Goal: Check status: Check status

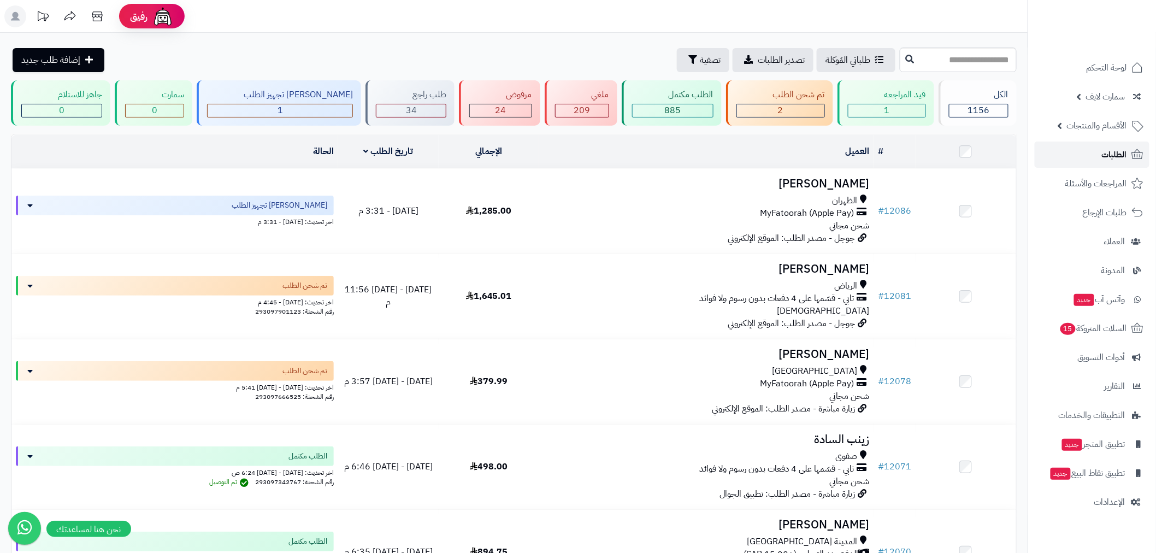
click at [1102, 159] on span "الطلبات" at bounding box center [1114, 154] width 25 height 15
click at [1119, 153] on span "الطلبات" at bounding box center [1114, 154] width 25 height 15
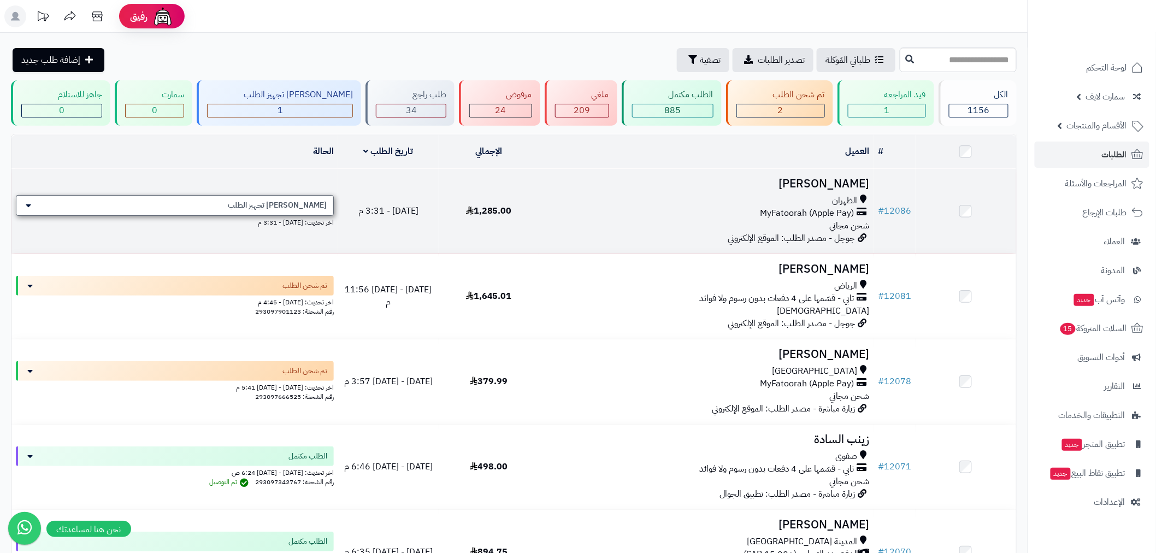
click at [307, 200] on span "[PERSON_NAME] تجهيز الطلب" at bounding box center [277, 205] width 99 height 11
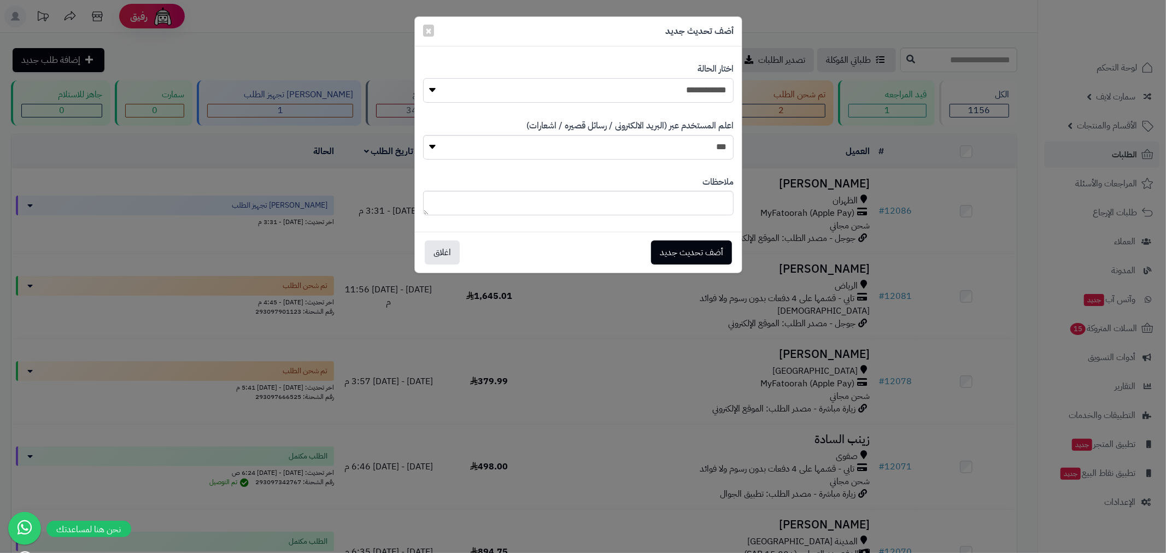
click at [668, 93] on select "**********" at bounding box center [578, 90] width 310 height 25
select select "*"
click at [423, 78] on select "**********" at bounding box center [578, 90] width 310 height 25
click at [706, 254] on button "أضف تحديث جديد" at bounding box center [691, 252] width 81 height 24
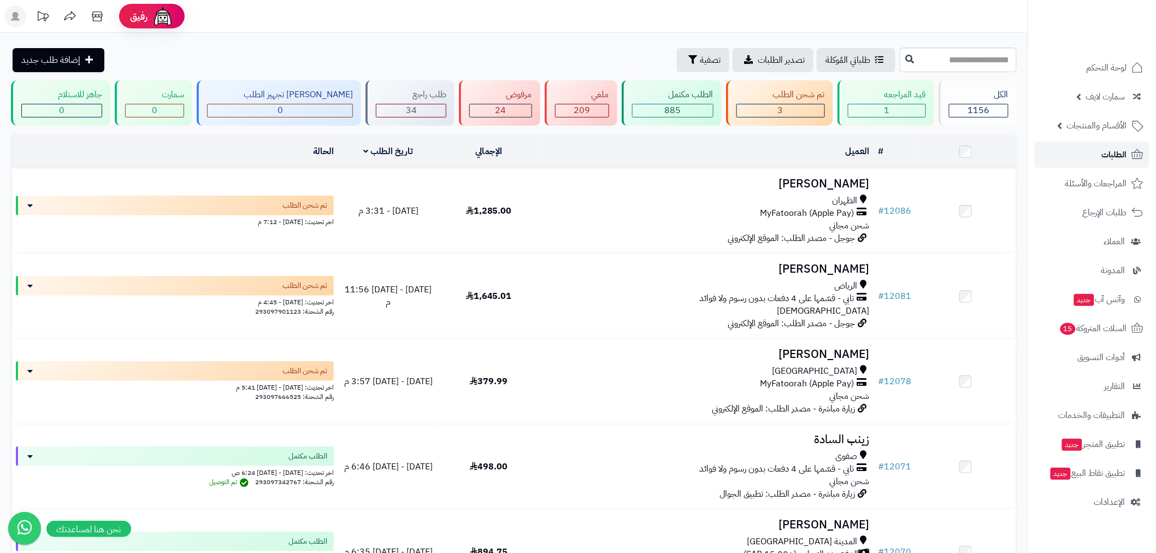
drag, startPoint x: 1101, startPoint y: 153, endPoint x: 1090, endPoint y: 153, distance: 10.9
click at [1101, 153] on link "الطلبات" at bounding box center [1092, 155] width 115 height 26
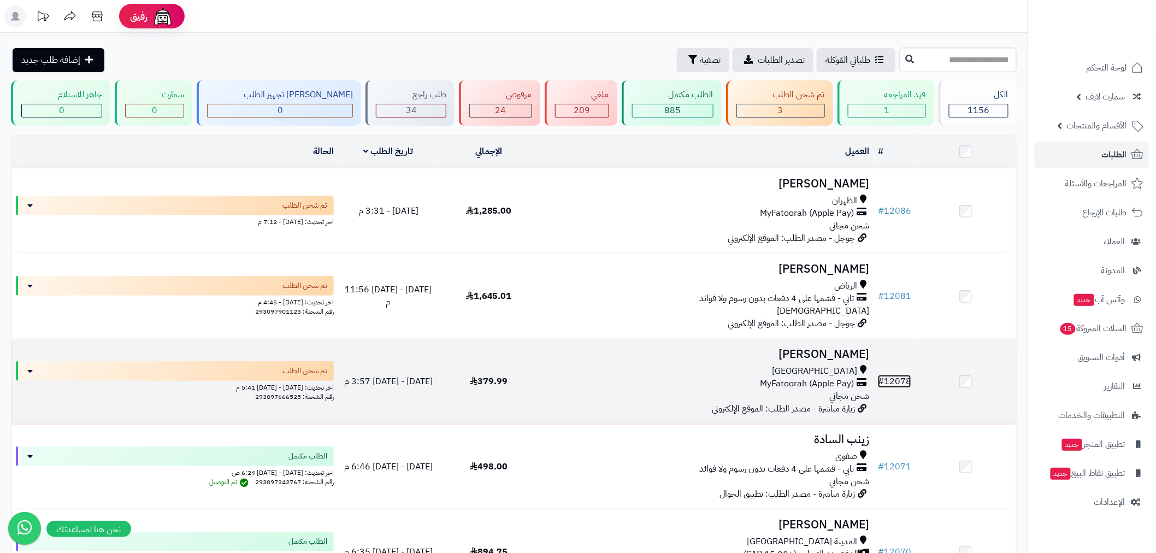
click at [908, 375] on link "# 12078" at bounding box center [894, 381] width 33 height 13
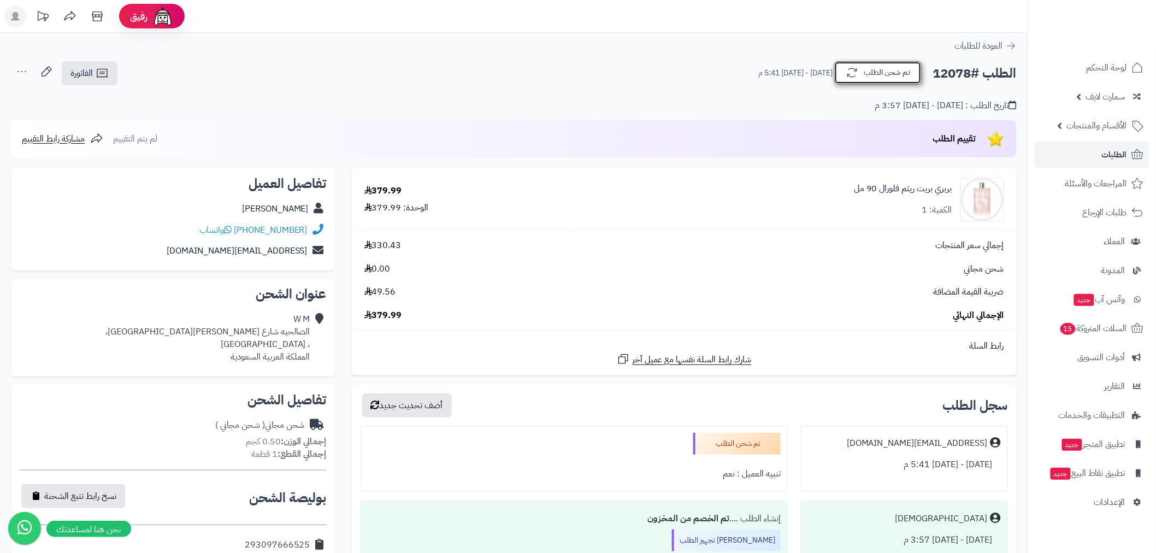
click at [886, 79] on button "تم شحن الطلب" at bounding box center [878, 72] width 87 height 23
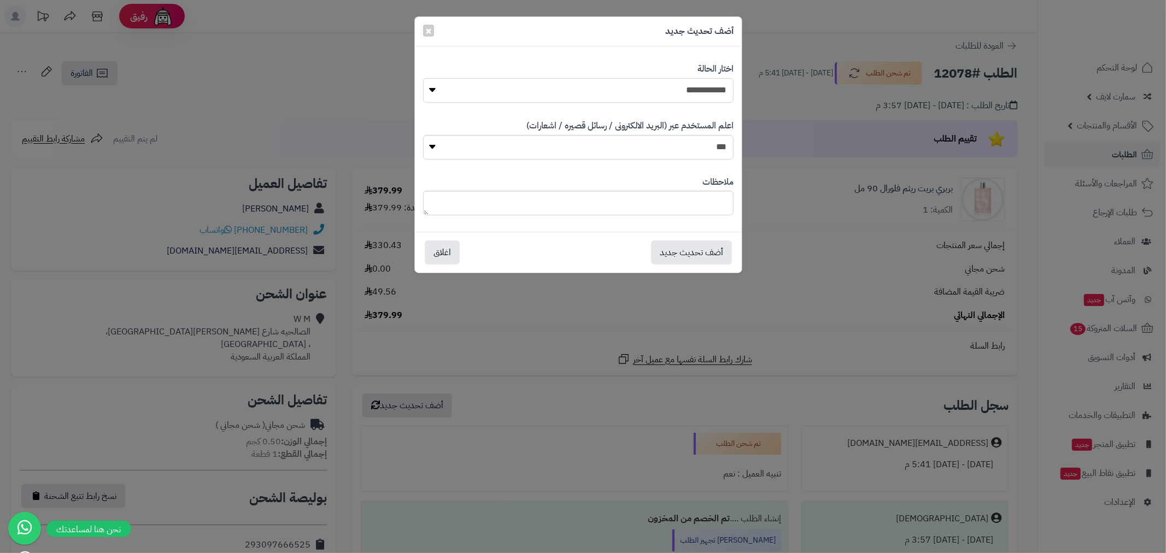
click at [689, 89] on select "**********" at bounding box center [578, 90] width 310 height 25
select select "*"
click at [423, 78] on select "**********" at bounding box center [578, 90] width 310 height 25
click at [698, 247] on button "أضف تحديث جديد" at bounding box center [691, 252] width 81 height 24
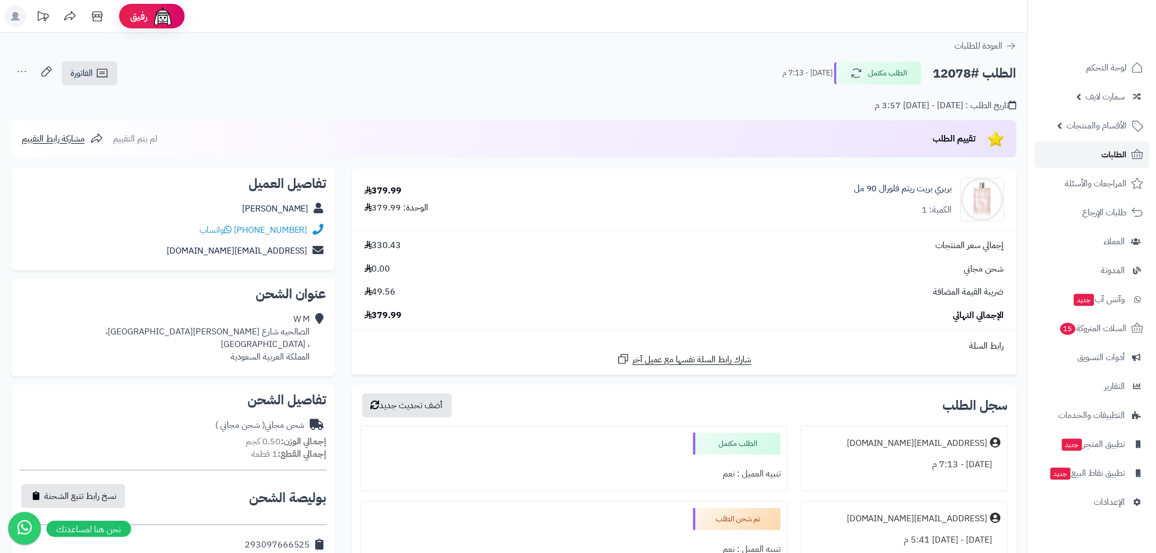
click at [1102, 156] on link "الطلبات" at bounding box center [1092, 155] width 115 height 26
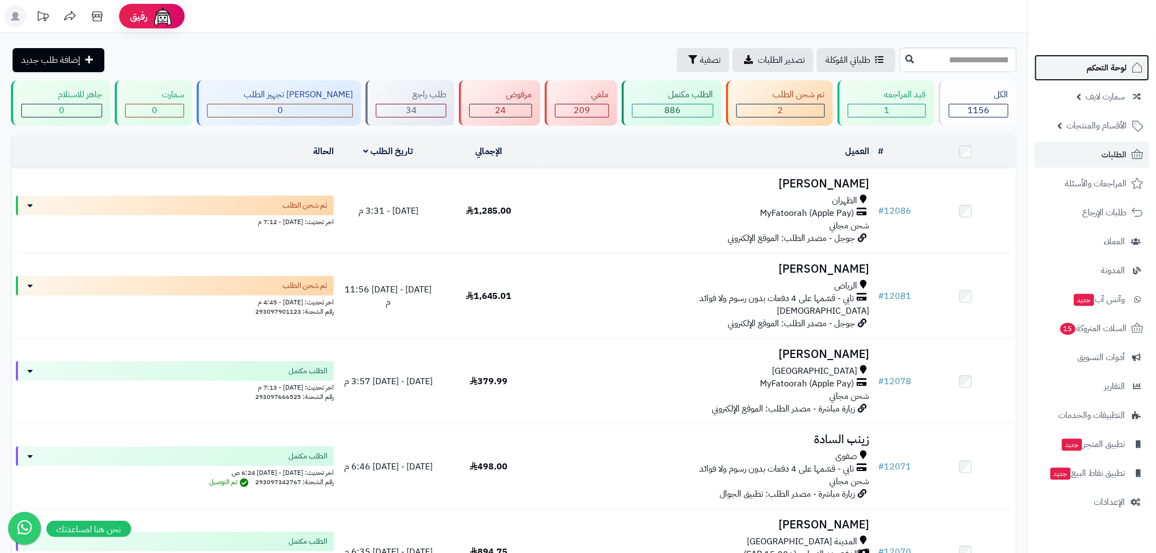
click at [1100, 68] on span "لوحة التحكم" at bounding box center [1108, 67] width 40 height 15
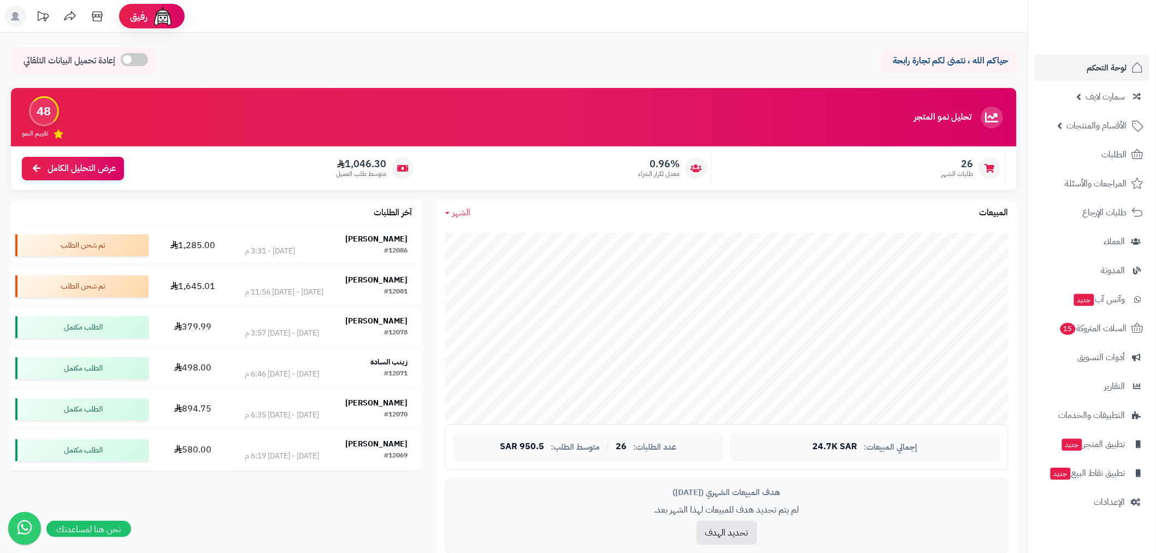
click at [467, 215] on span "الشهر" at bounding box center [462, 212] width 18 height 13
click at [918, 213] on div "الشهر اليوم الأسبوع الشهر السنة المبيعات" at bounding box center [727, 213] width 580 height 24
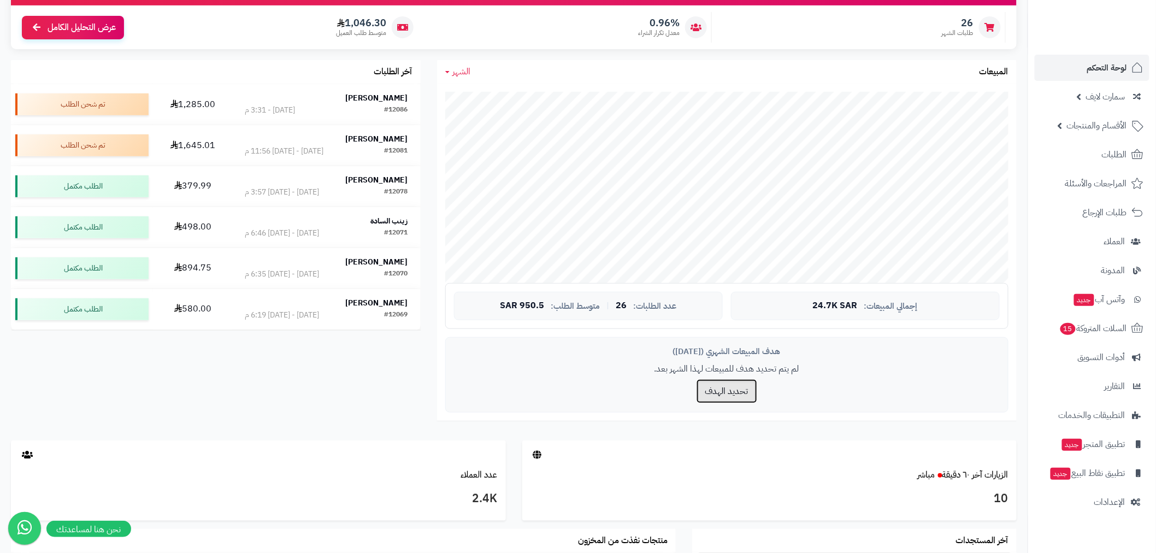
click at [736, 391] on button "تحديد الهدف" at bounding box center [727, 391] width 61 height 24
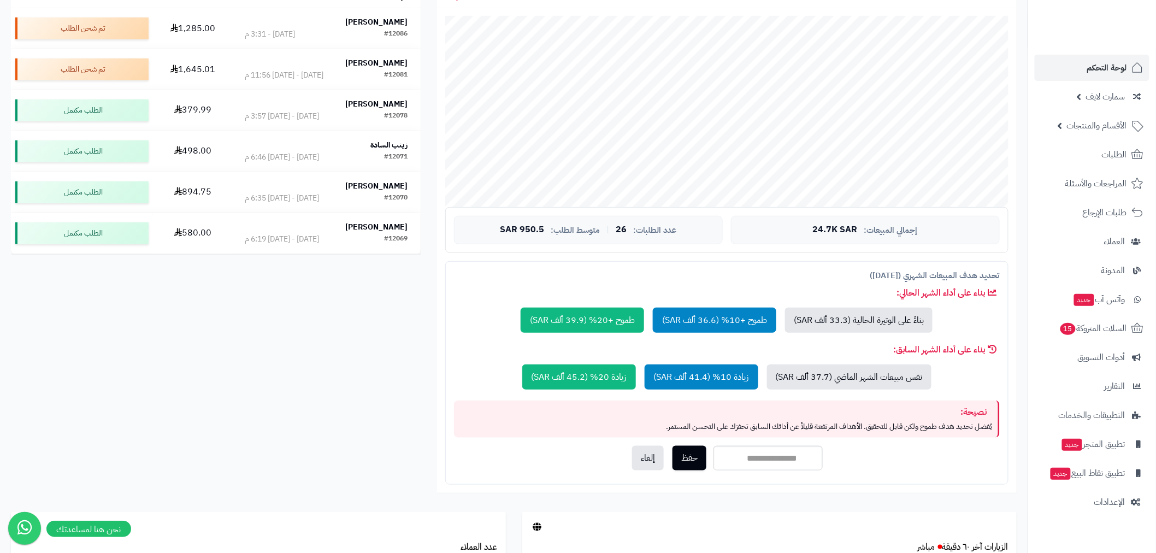
scroll to position [283, 0]
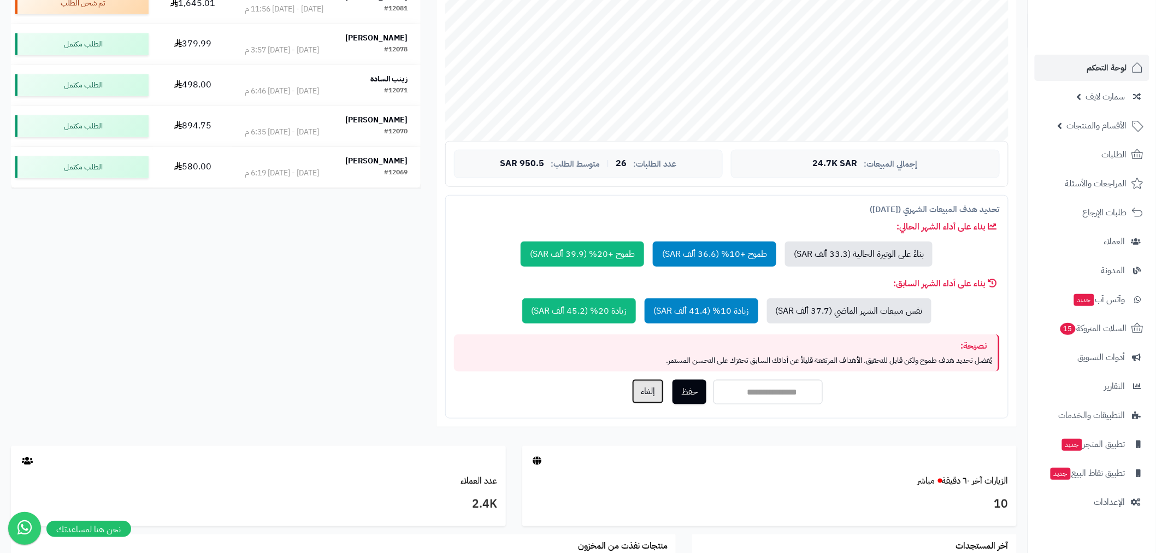
click at [638, 397] on button "إلغاء" at bounding box center [648, 391] width 32 height 25
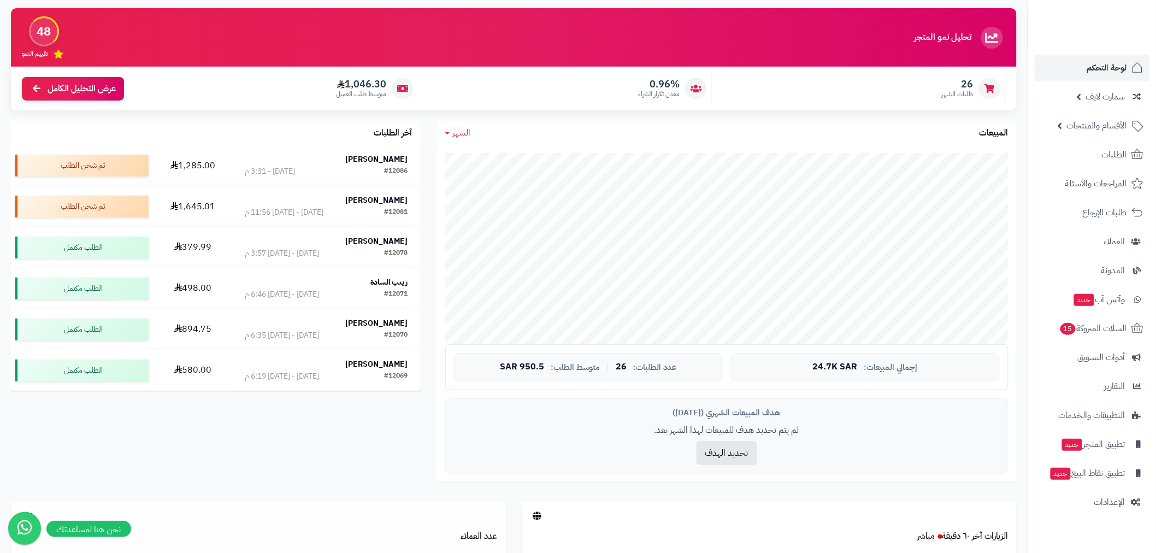
scroll to position [0, 0]
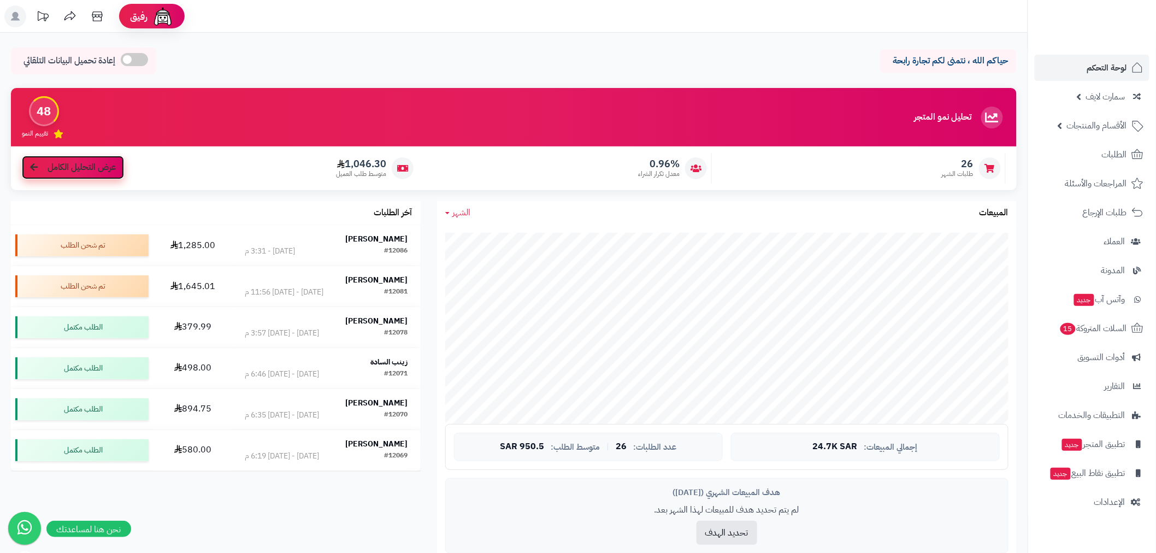
click at [81, 164] on span "عرض التحليل الكامل" at bounding box center [82, 167] width 68 height 13
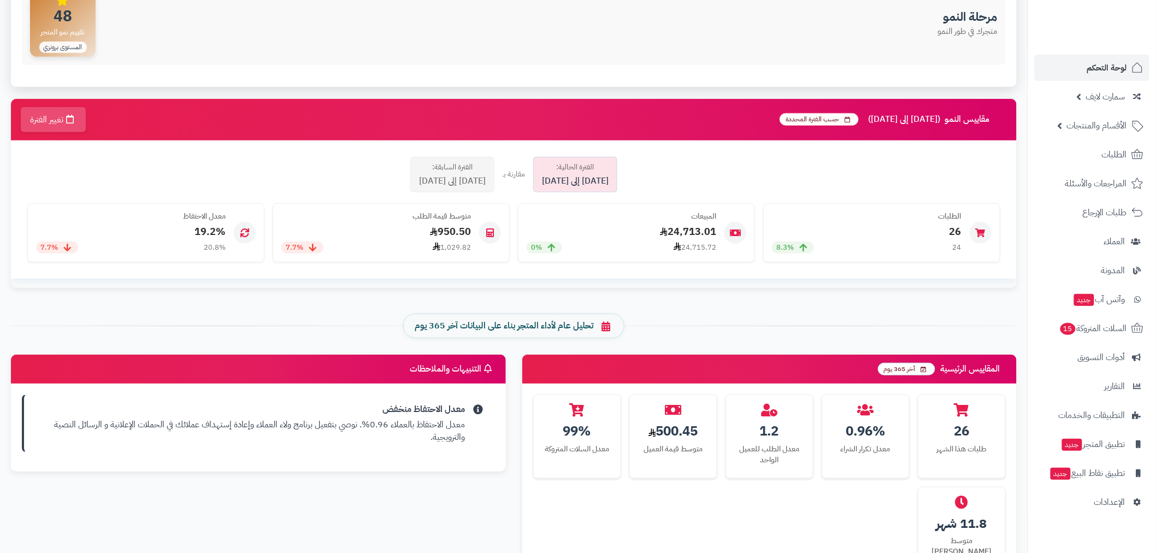
scroll to position [141, 0]
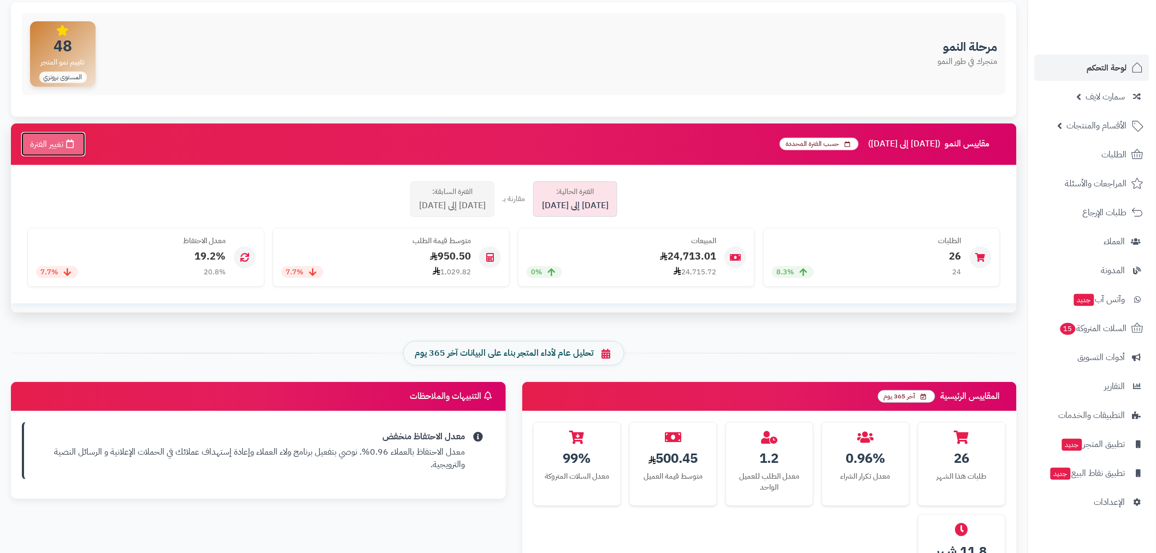
click at [30, 148] on button "تغيير الفترة" at bounding box center [53, 144] width 65 height 25
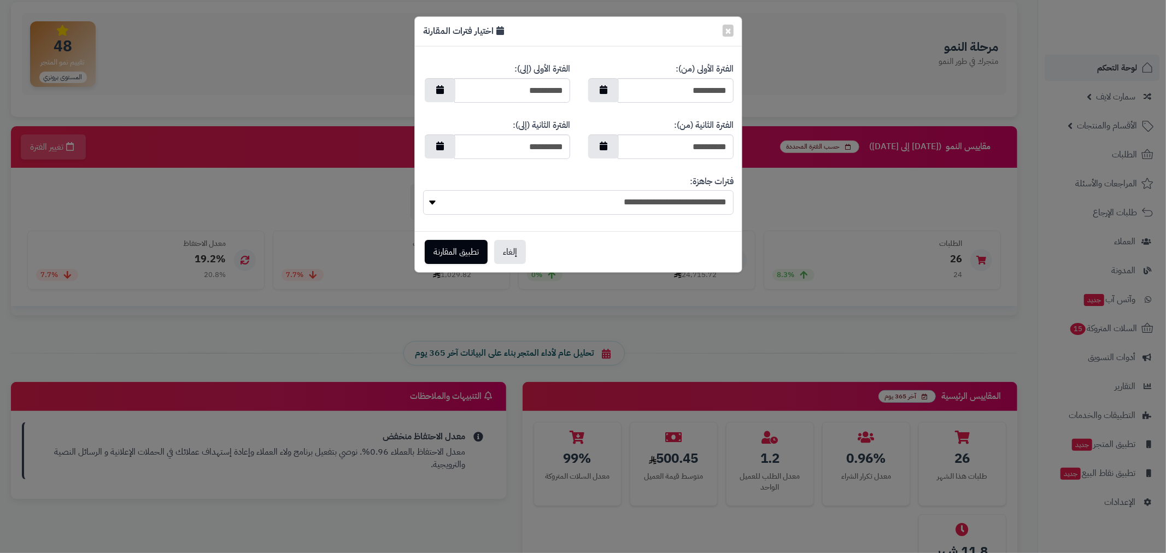
click at [635, 205] on select "**********" at bounding box center [578, 202] width 310 height 25
click at [423, 190] on select "**********" at bounding box center [578, 202] width 310 height 25
click at [459, 249] on button "تطبيق المقارنة" at bounding box center [456, 252] width 63 height 24
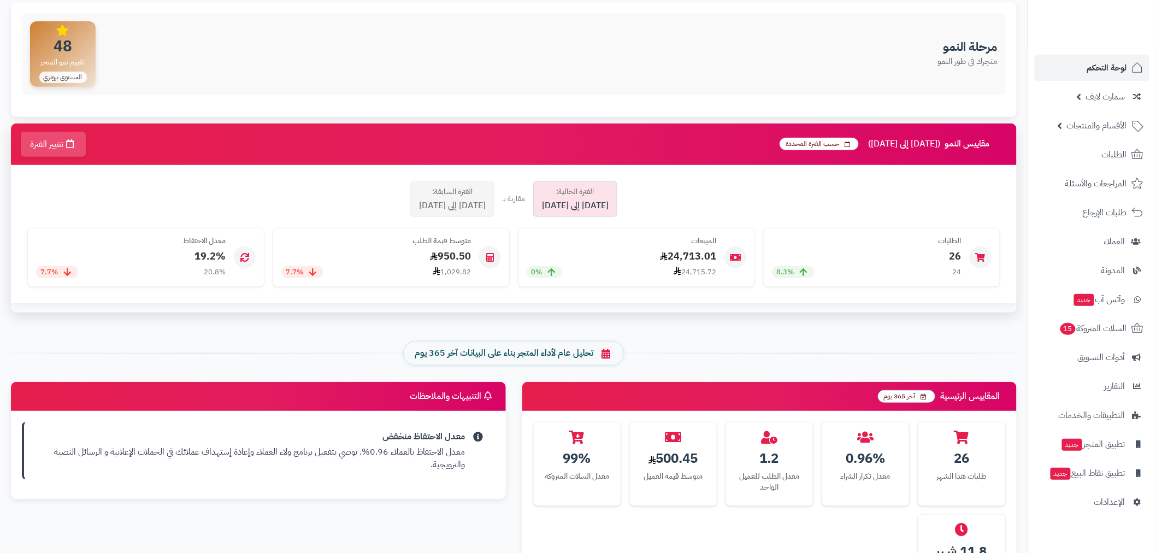
click at [449, 204] on span "2025-07-01 إلى 2025-07-23" at bounding box center [452, 205] width 67 height 13
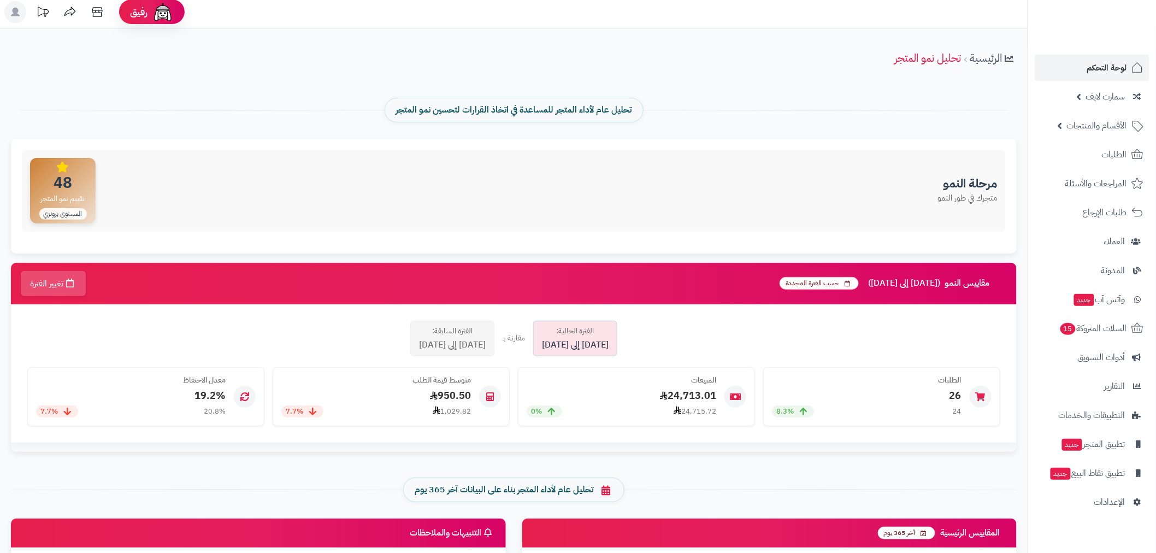
scroll to position [0, 0]
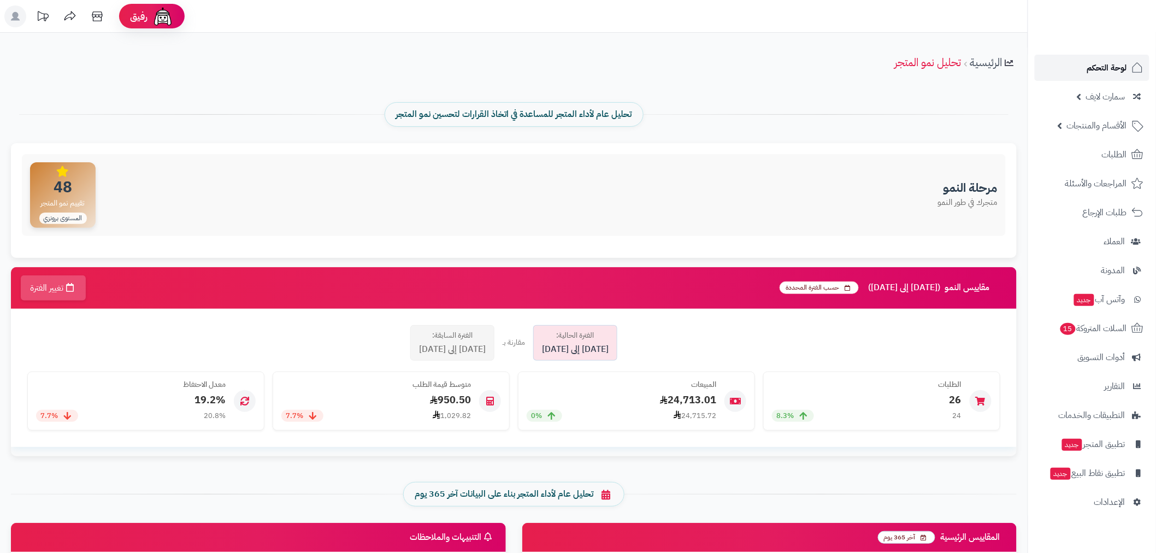
click at [1115, 62] on span "لوحة التحكم" at bounding box center [1108, 67] width 40 height 15
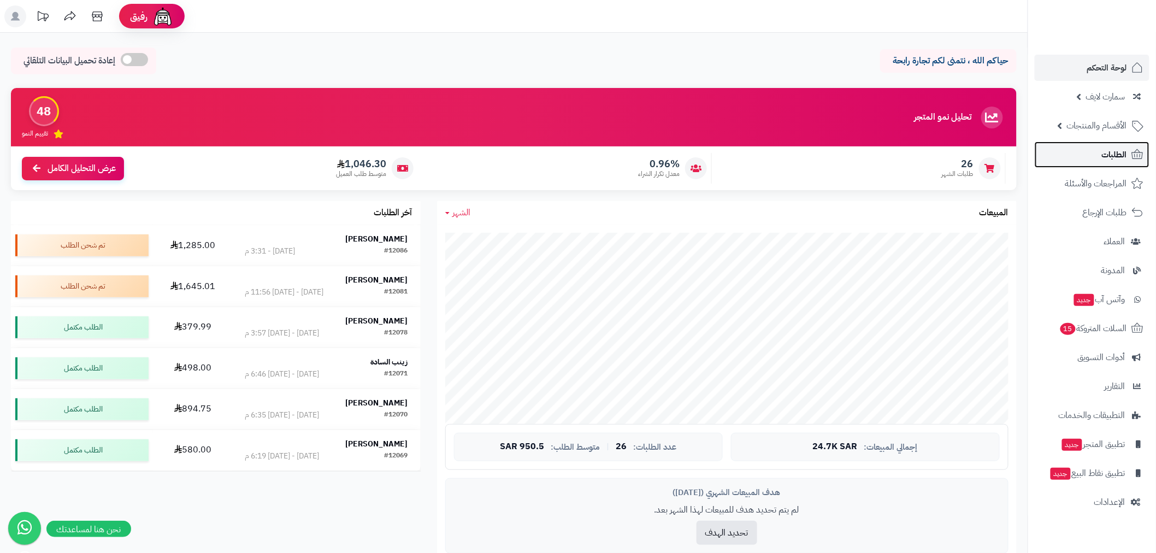
click at [1095, 160] on link "الطلبات" at bounding box center [1092, 155] width 115 height 26
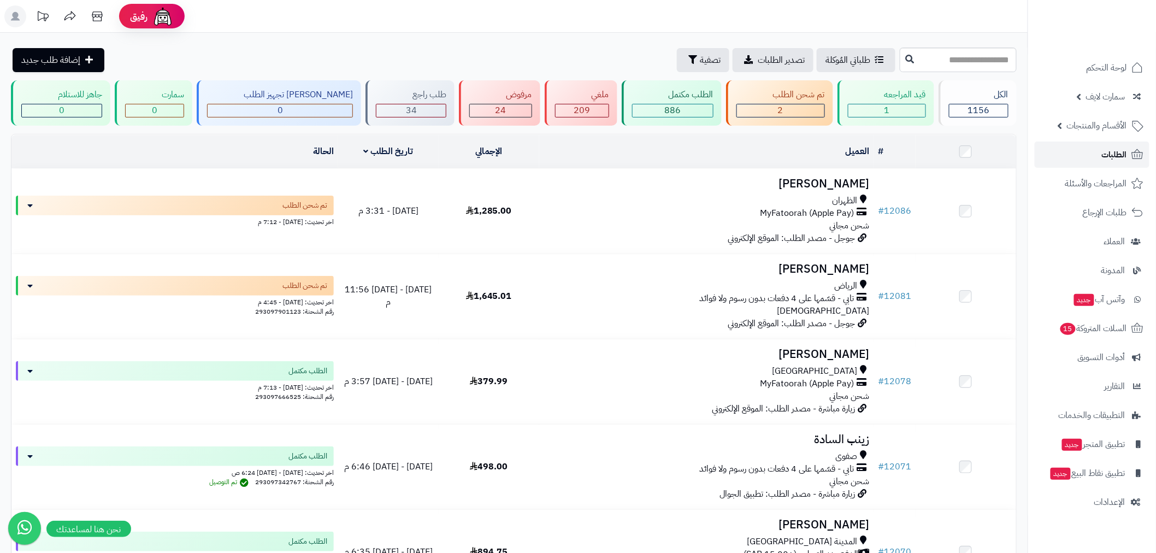
click at [1105, 159] on span "الطلبات" at bounding box center [1114, 154] width 25 height 15
click at [1095, 150] on link "الطلبات" at bounding box center [1092, 155] width 115 height 26
click at [1097, 163] on link "الطلبات" at bounding box center [1092, 155] width 115 height 26
click at [1112, 160] on span "الطلبات" at bounding box center [1114, 154] width 25 height 15
click at [1106, 157] on span "الطلبات" at bounding box center [1114, 154] width 25 height 15
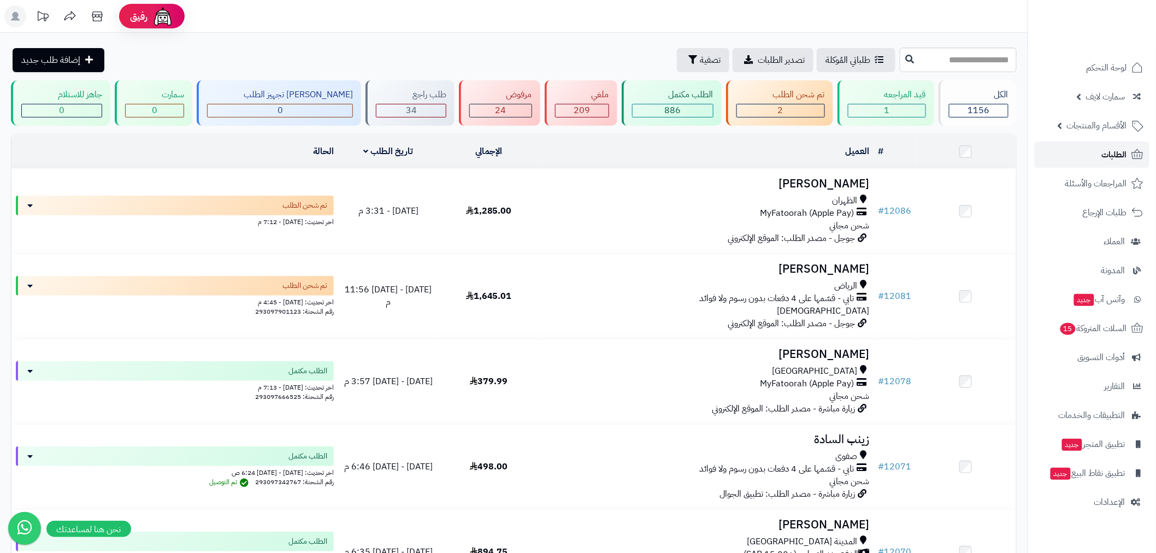
click at [1081, 158] on link "الطلبات" at bounding box center [1092, 155] width 115 height 26
click at [1100, 161] on link "الطلبات" at bounding box center [1092, 155] width 115 height 26
click at [1106, 157] on span "الطلبات" at bounding box center [1114, 154] width 25 height 15
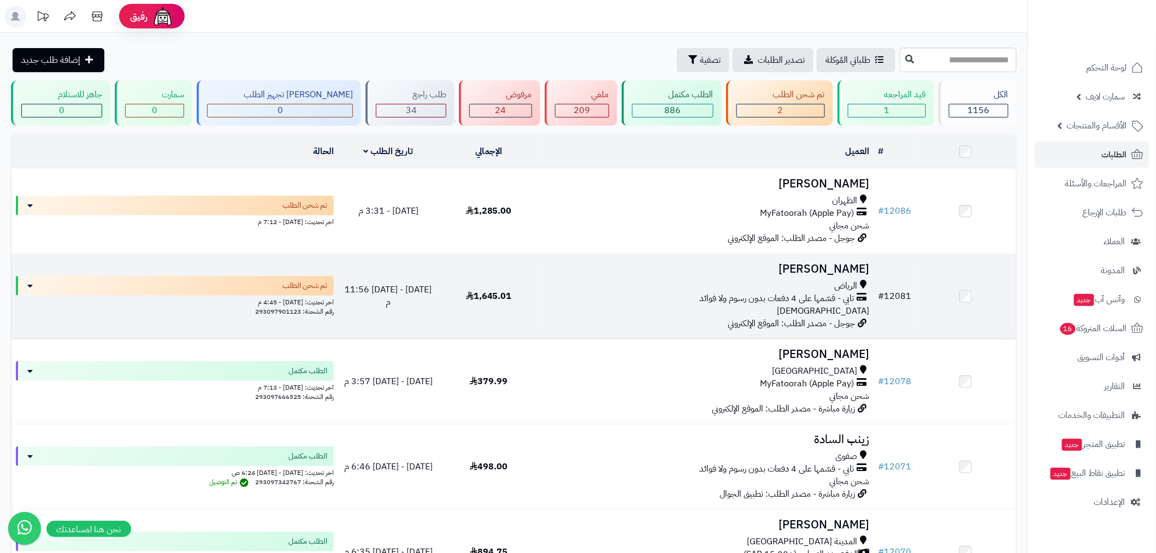
click at [891, 288] on td "# 12081" at bounding box center [895, 296] width 42 height 85
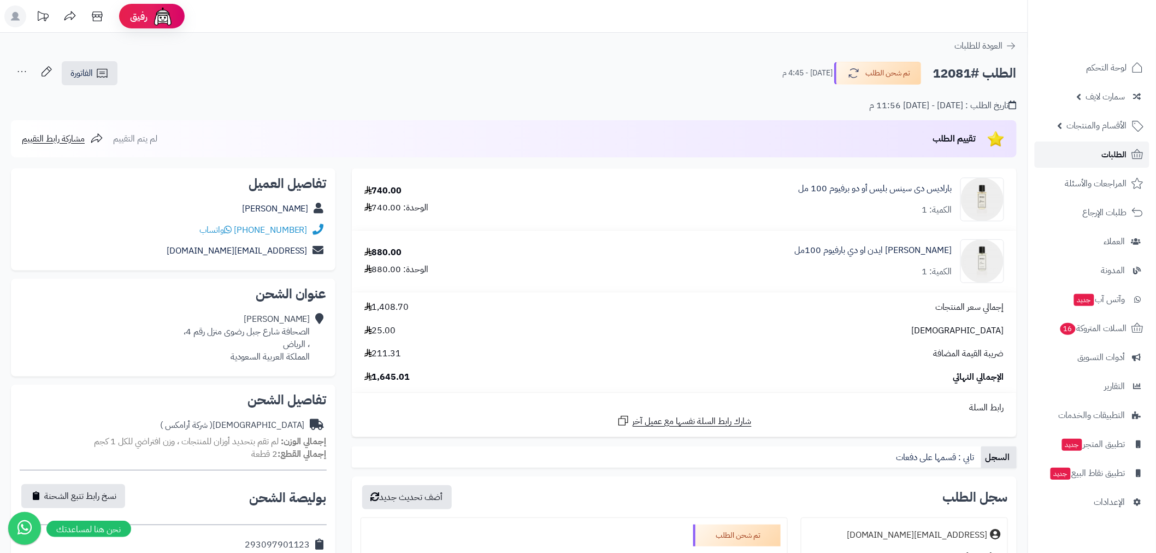
click at [1082, 156] on link "الطلبات" at bounding box center [1092, 155] width 115 height 26
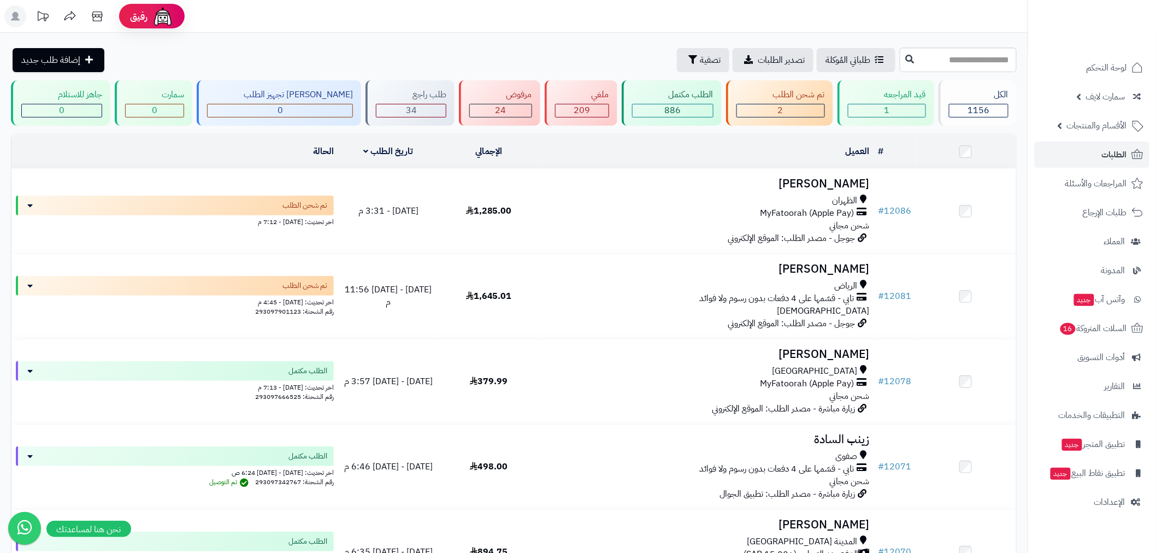
click at [899, 26] on header "رفيق ! الطلبات معالجة مكتمل إرجاع المنتجات العملاء المتواجدون الان 2387 عملاء م…" at bounding box center [578, 16] width 1156 height 33
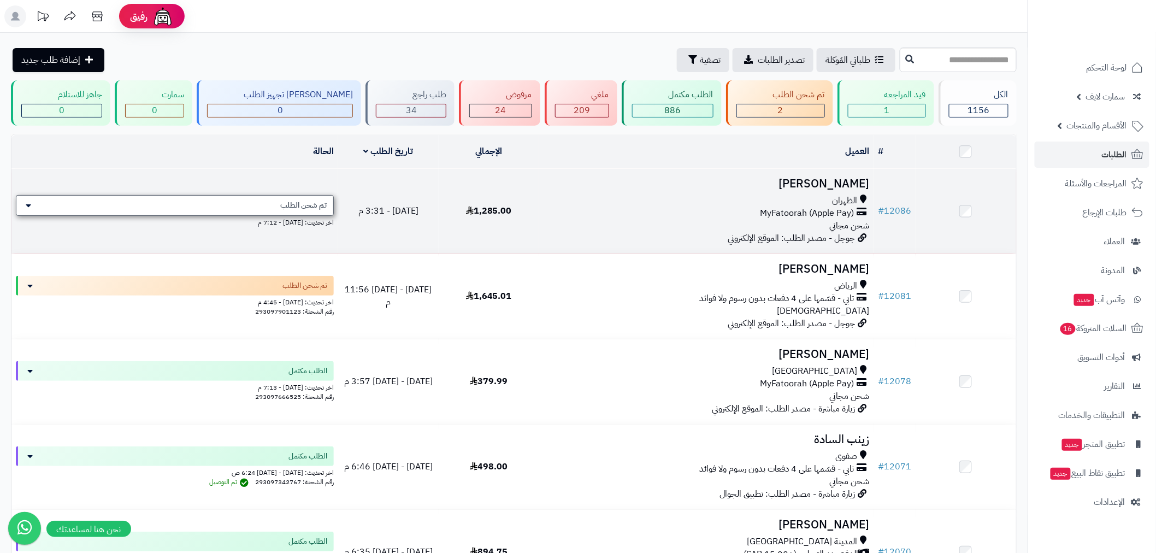
click at [298, 202] on span "تم شحن الطلب" at bounding box center [303, 205] width 46 height 11
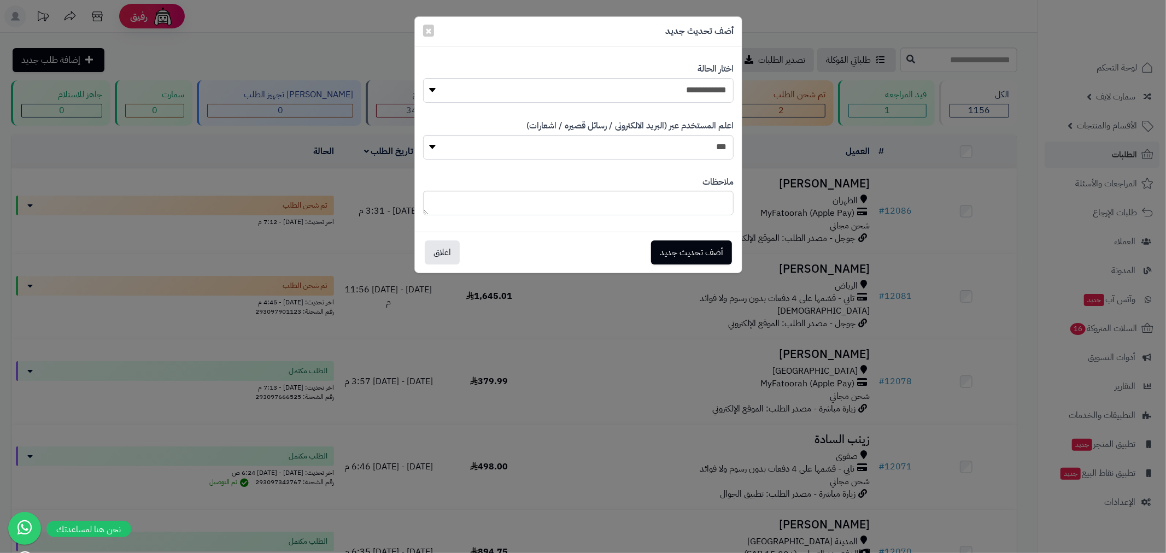
click at [692, 99] on select "**********" at bounding box center [578, 90] width 310 height 25
select select "*"
click at [423, 78] on select "**********" at bounding box center [578, 90] width 310 height 25
click at [717, 205] on textarea at bounding box center [578, 203] width 310 height 25
type textarea "*****"
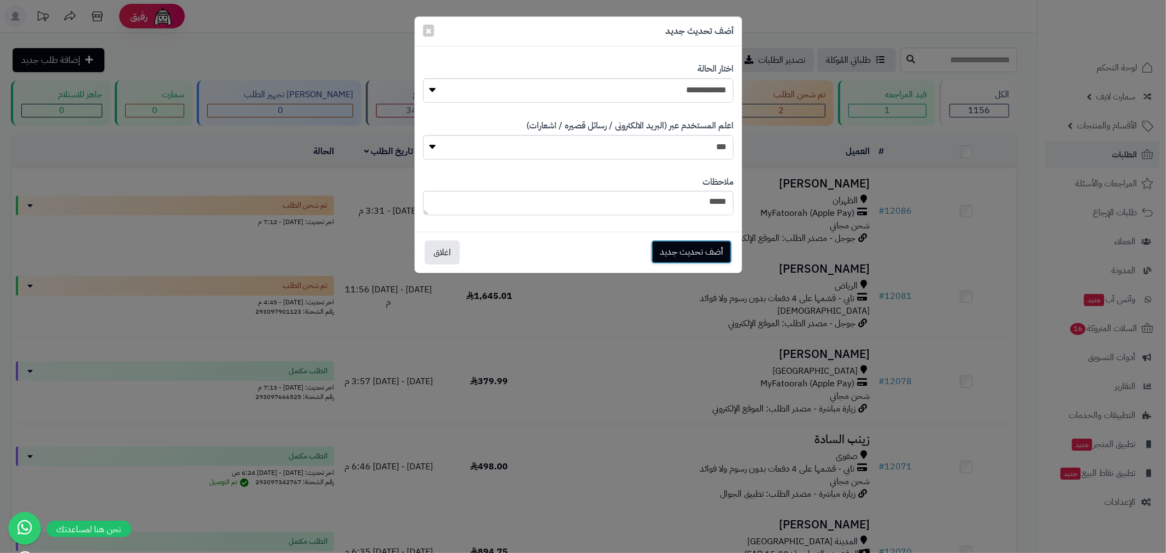
click at [685, 252] on button "أضف تحديث جديد" at bounding box center [691, 252] width 81 height 24
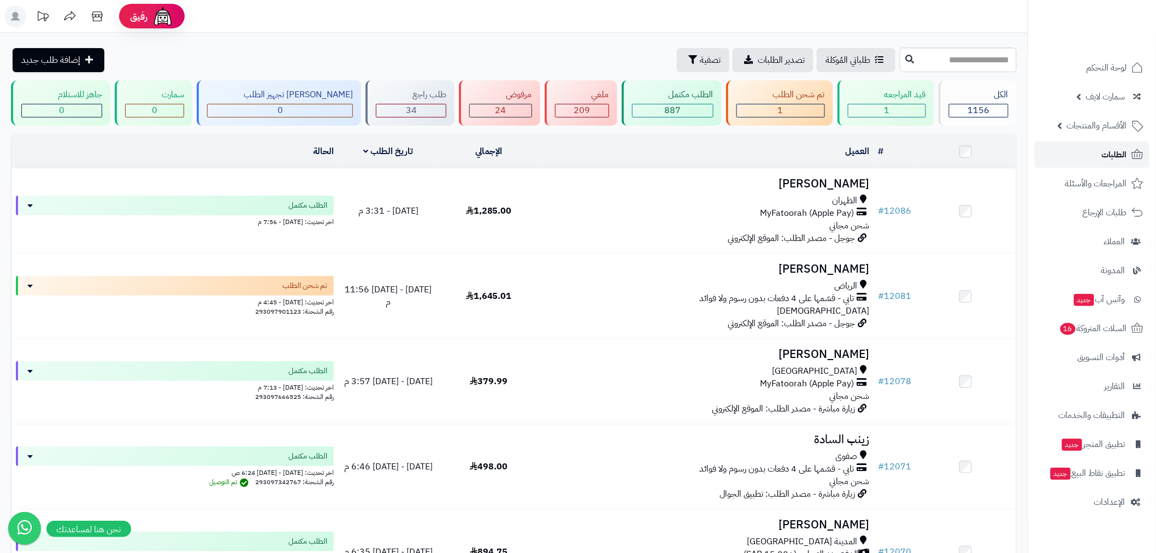
drag, startPoint x: 1120, startPoint y: 150, endPoint x: 1113, endPoint y: 150, distance: 7.1
click at [1120, 150] on span "الطلبات" at bounding box center [1114, 154] width 25 height 15
click at [1111, 167] on link "الطلبات" at bounding box center [1092, 155] width 115 height 26
